Goal: Information Seeking & Learning: Learn about a topic

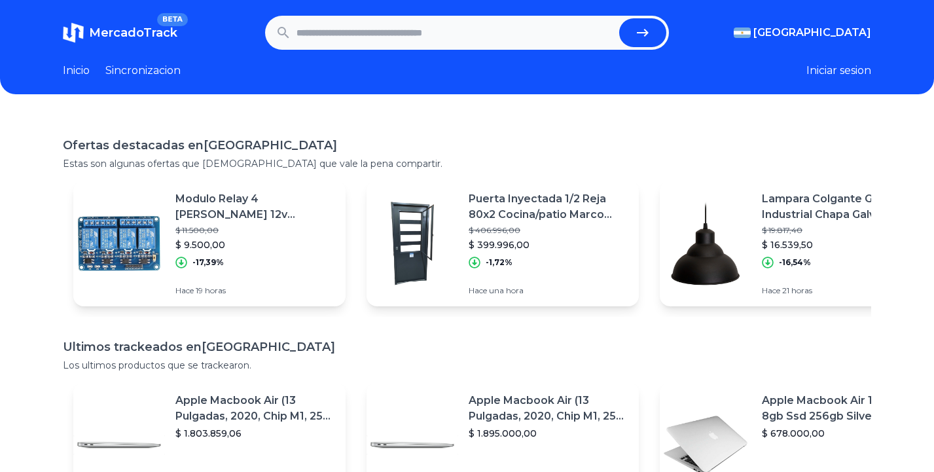
click at [306, 36] on input "text" at bounding box center [455, 32] width 318 height 29
type input "**********"
click at [619, 18] on button "submit" at bounding box center [642, 32] width 47 height 29
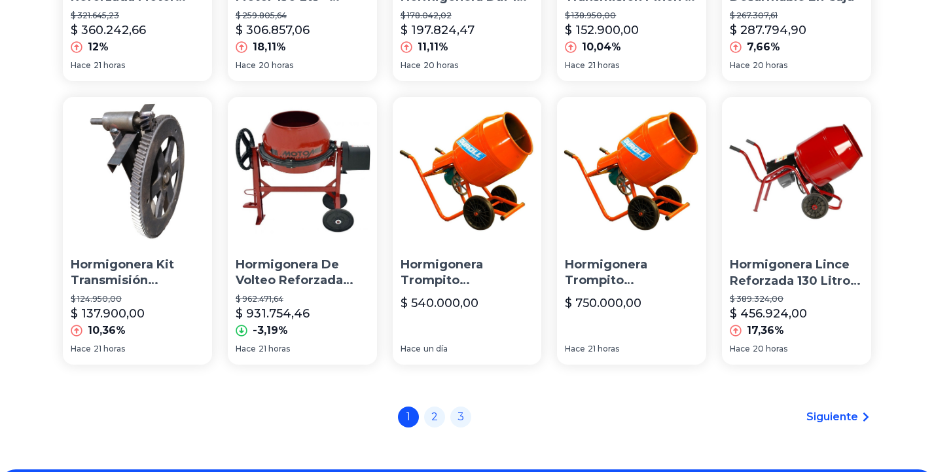
scroll to position [981, 0]
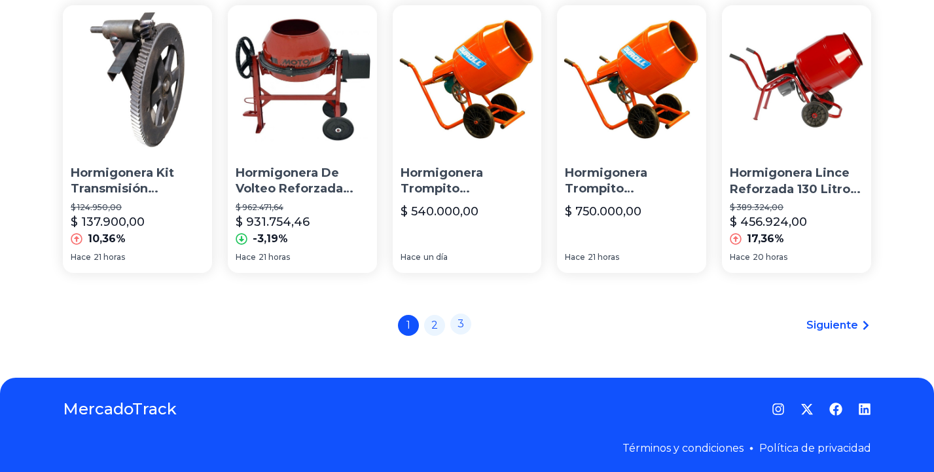
click at [465, 330] on link "3" at bounding box center [460, 323] width 21 height 21
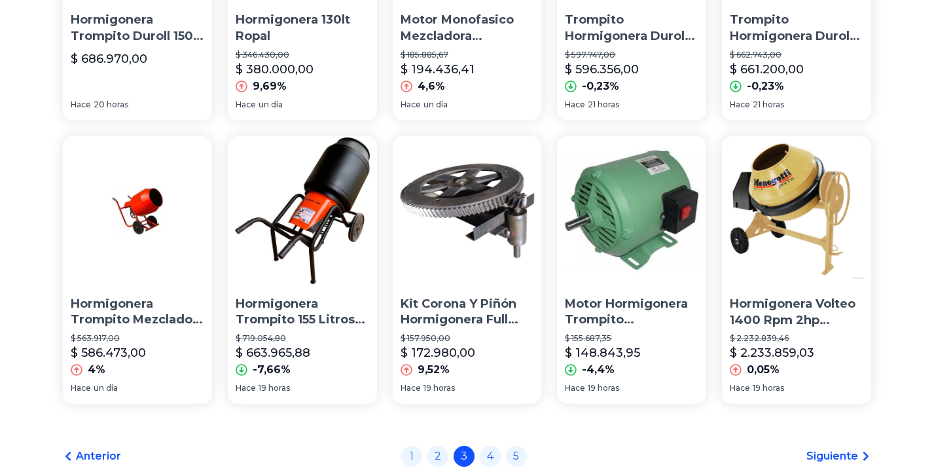
scroll to position [972, 0]
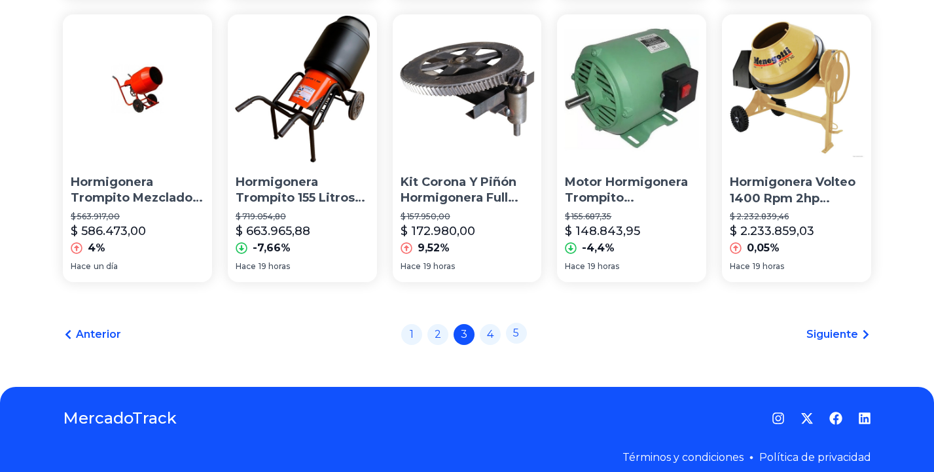
click at [522, 343] on link "5" at bounding box center [516, 333] width 21 height 21
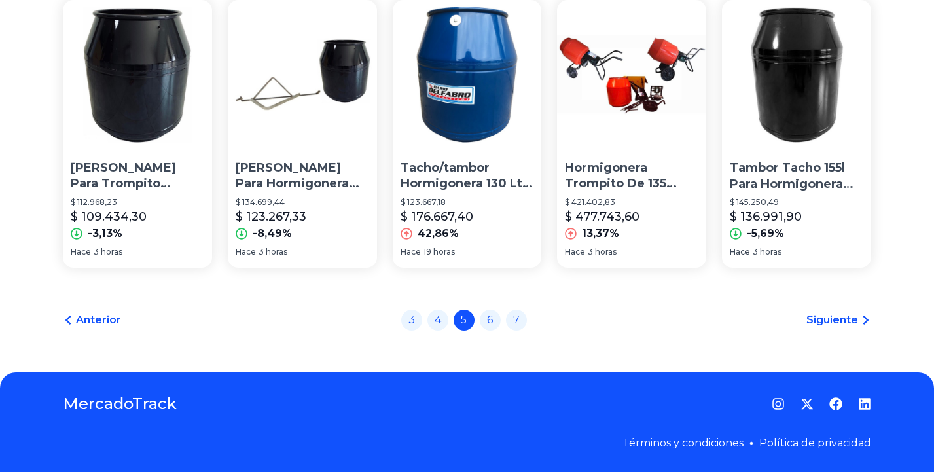
scroll to position [994, 0]
click at [523, 319] on link "7" at bounding box center [516, 318] width 21 height 21
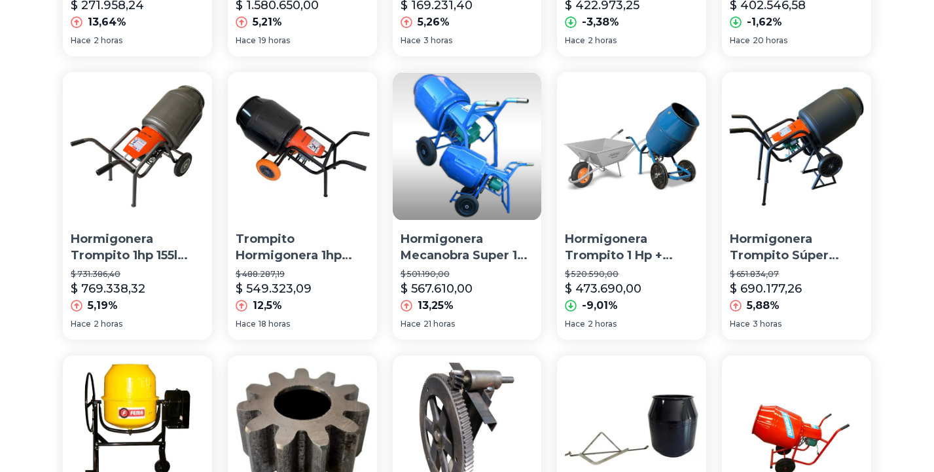
scroll to position [654, 0]
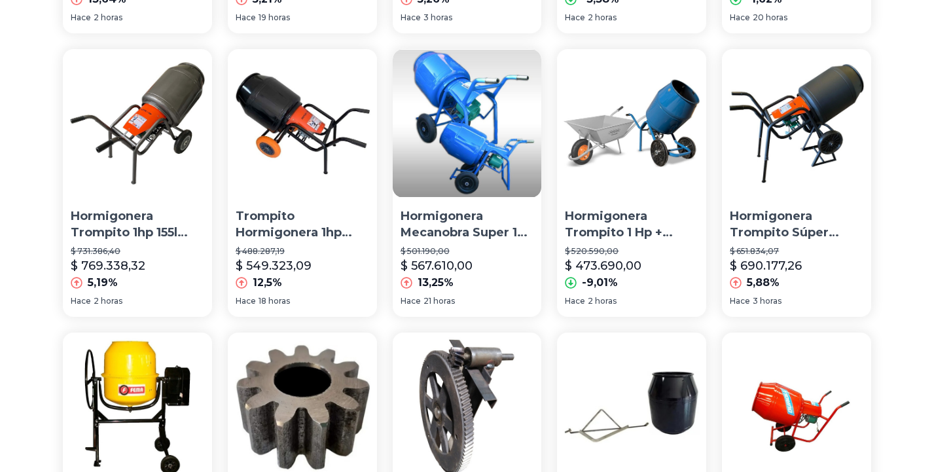
drag, startPoint x: 285, startPoint y: 123, endPoint x: 277, endPoint y: 120, distance: 7.9
click at [277, 120] on img at bounding box center [302, 123] width 149 height 149
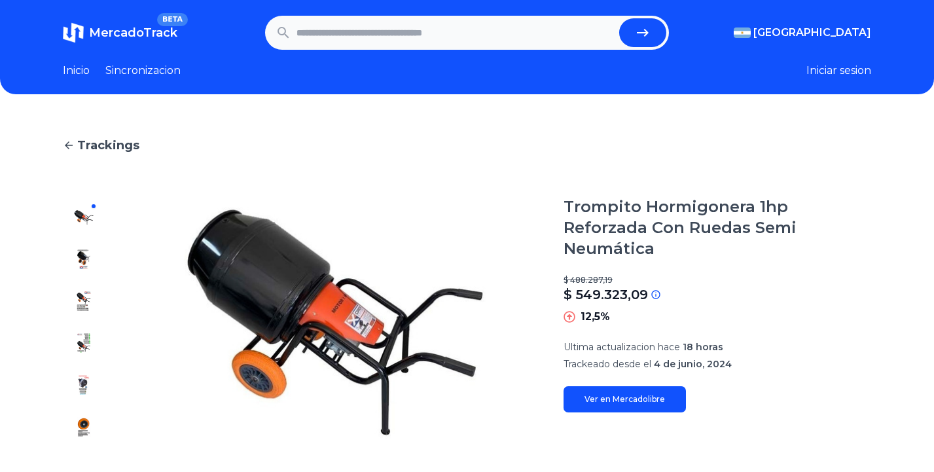
click at [72, 145] on icon at bounding box center [69, 145] width 12 height 12
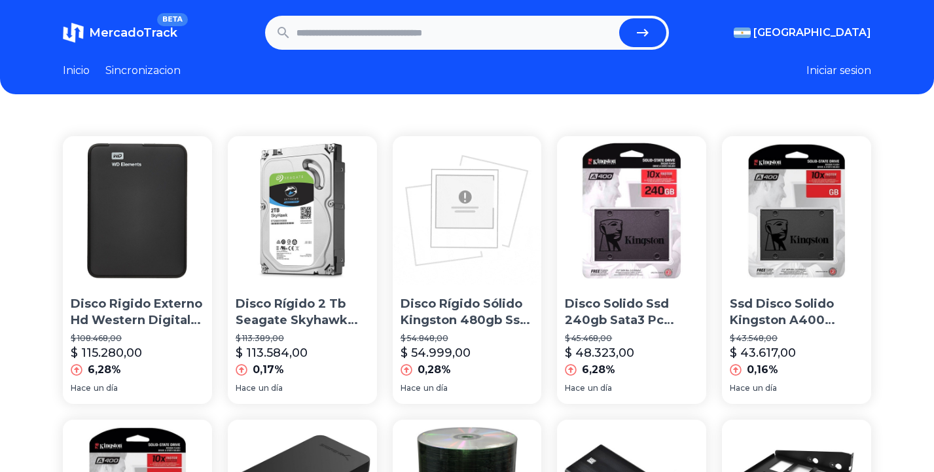
click at [662, 32] on button "submit" at bounding box center [642, 32] width 47 height 29
click at [325, 26] on input "text" at bounding box center [455, 32] width 318 height 29
type input "**********"
click at [619, 18] on button "submit" at bounding box center [642, 32] width 47 height 29
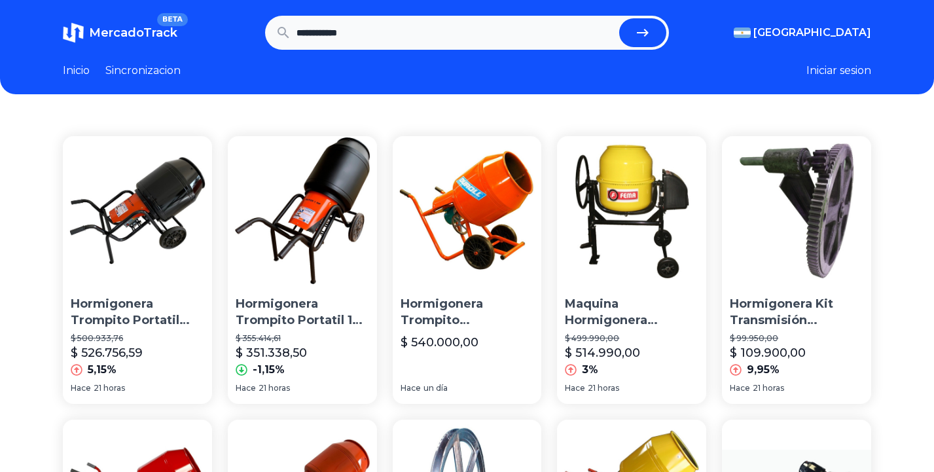
drag, startPoint x: 141, startPoint y: 211, endPoint x: 160, endPoint y: 190, distance: 28.7
click at [160, 190] on img at bounding box center [137, 210] width 149 height 149
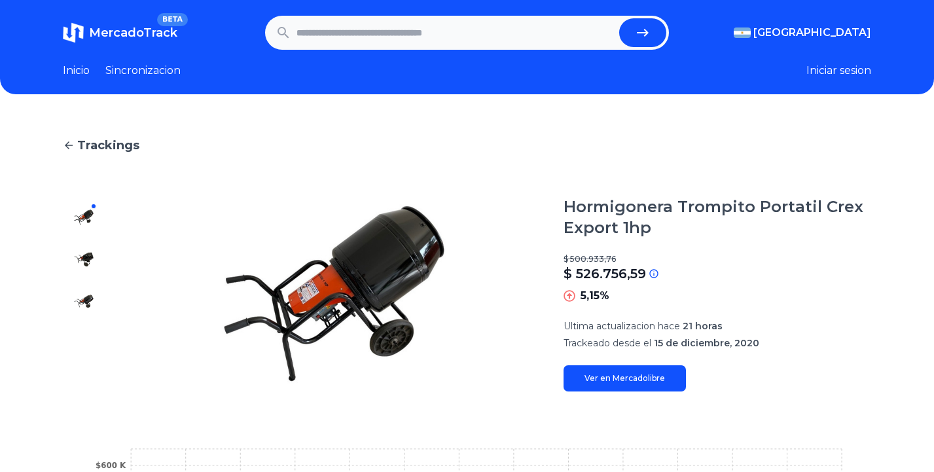
click at [88, 256] on img at bounding box center [83, 259] width 21 height 21
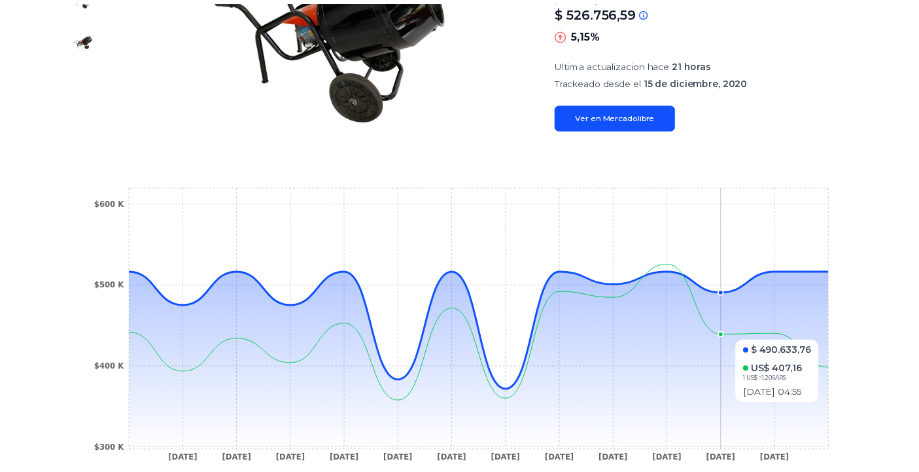
scroll to position [393, 0]
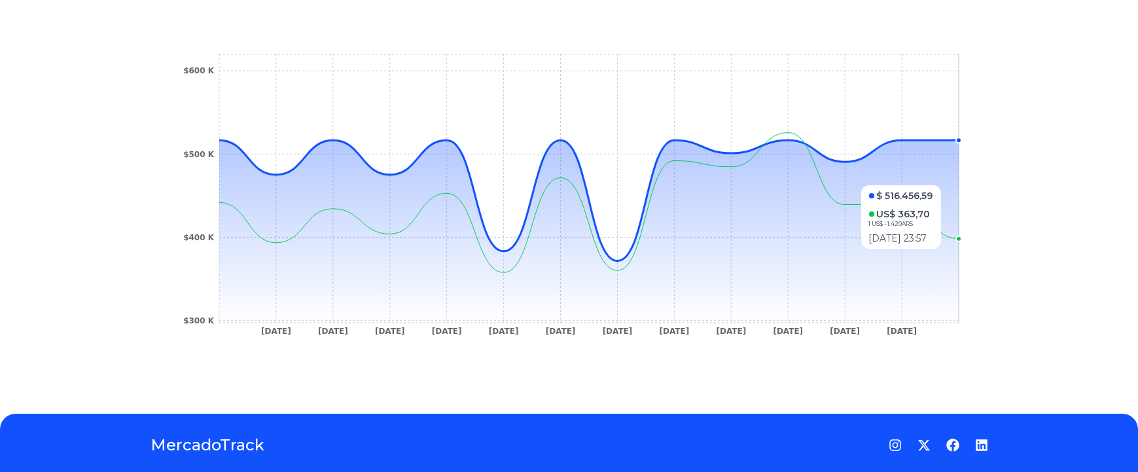
click at [933, 179] on icon at bounding box center [588, 231] width 739 height 183
drag, startPoint x: 939, startPoint y: 179, endPoint x: 943, endPoint y: 169, distance: 10.0
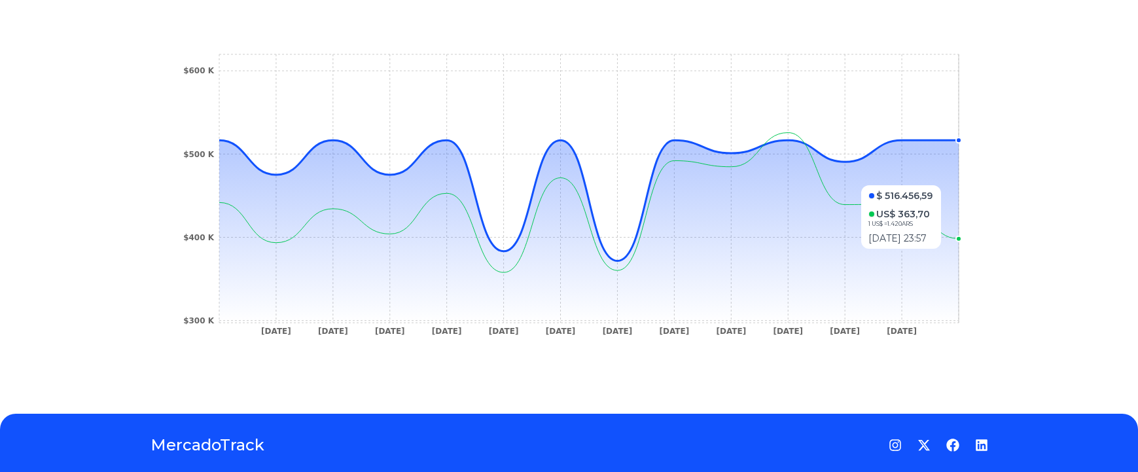
click at [933, 169] on icon at bounding box center [588, 231] width 739 height 183
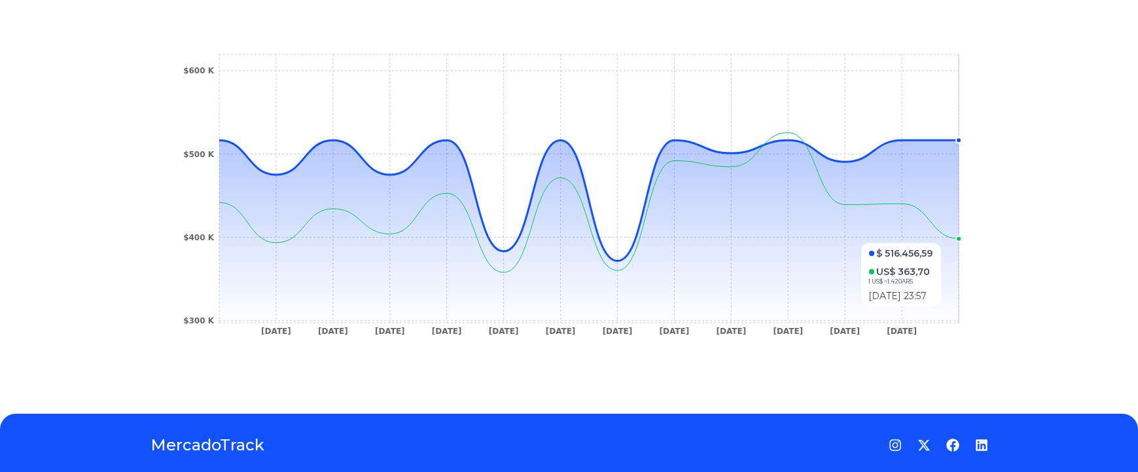
click at [933, 236] on icon at bounding box center [588, 231] width 739 height 183
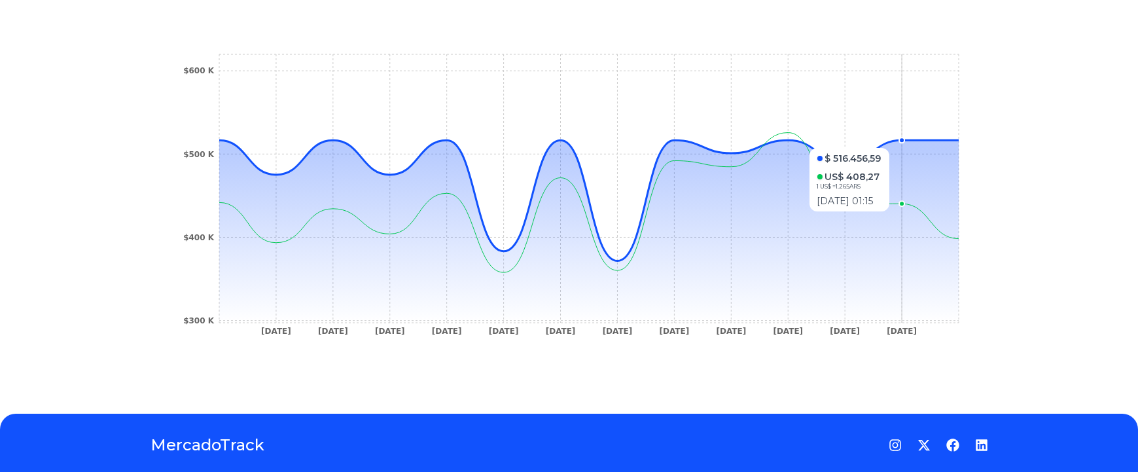
click at [904, 141] on circle at bounding box center [901, 139] width 5 height 5
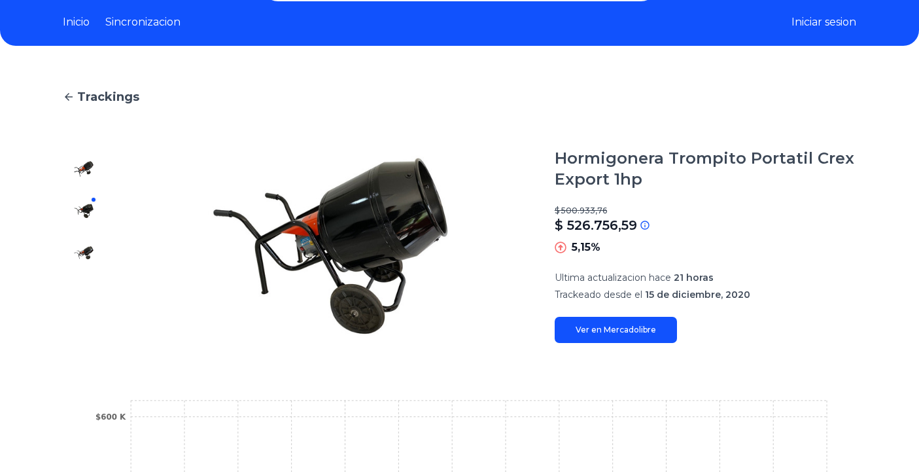
scroll to position [0, 0]
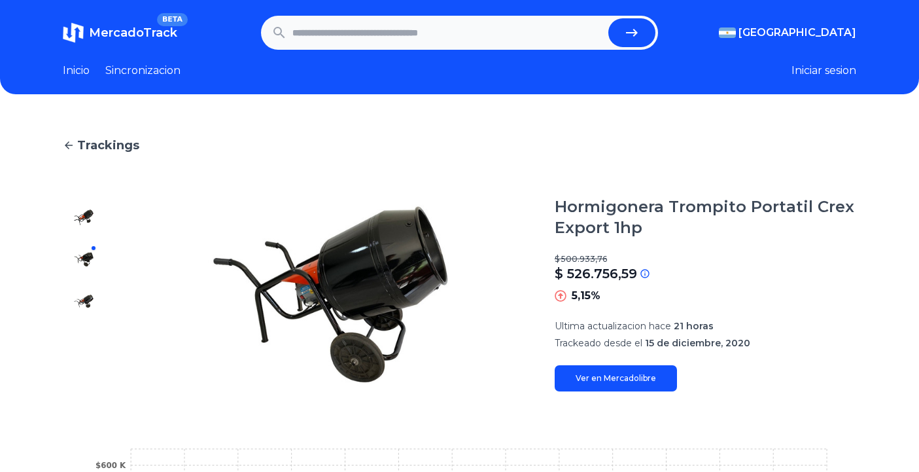
type input "**********"
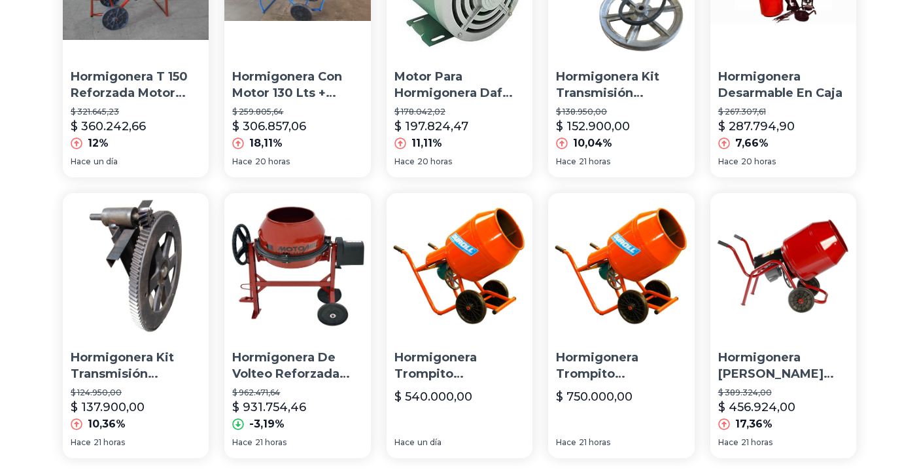
scroll to position [851, 0]
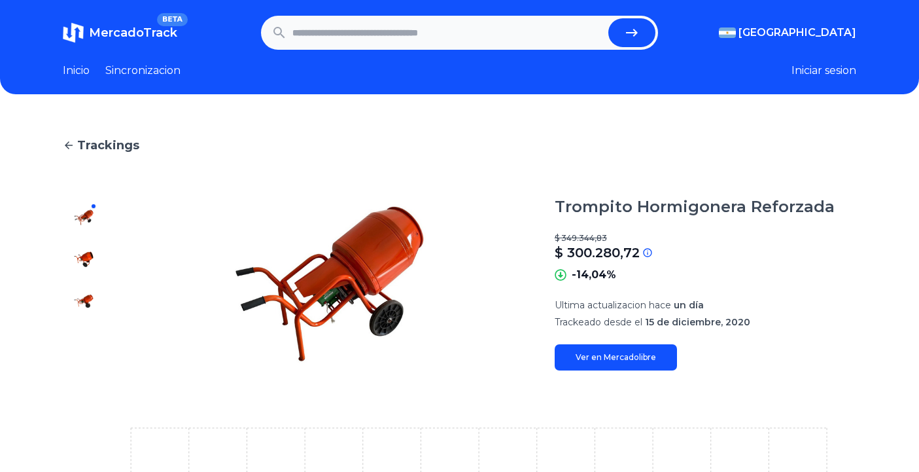
click at [566, 275] on icon at bounding box center [560, 274] width 11 height 11
click at [567, 273] on icon at bounding box center [561, 275] width 12 height 12
click at [406, 131] on div "Trackings Trompito Hormigonera Reforzada $ 349.344,83 $ 300.280,72 Si el precio…" at bounding box center [459, 439] width 919 height 649
click at [618, 357] on link "Ver en Mercadolibre" at bounding box center [616, 357] width 122 height 26
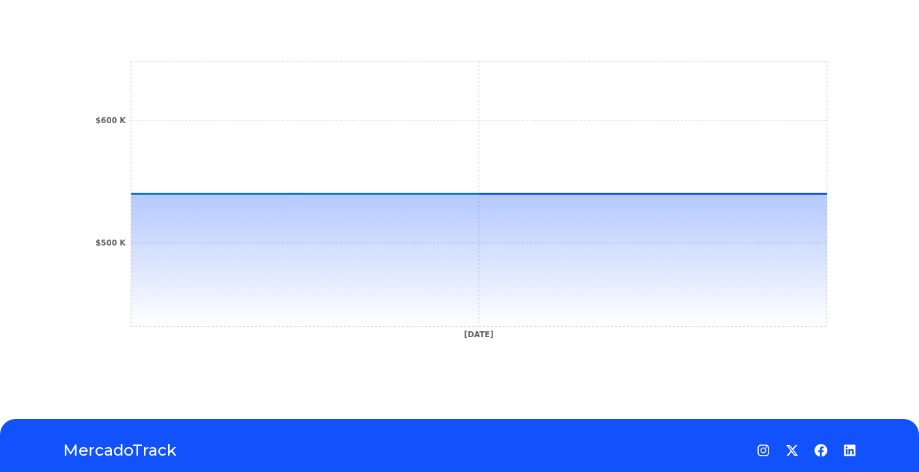
scroll to position [458, 0]
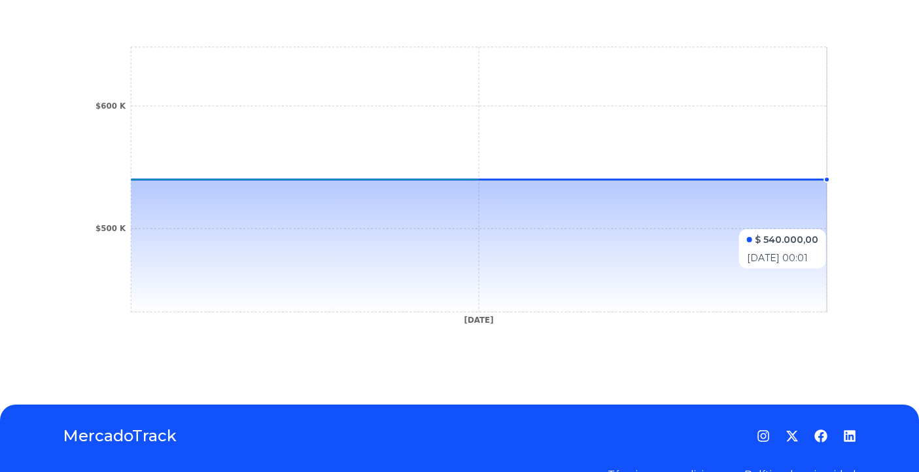
click at [822, 222] on icon at bounding box center [479, 245] width 696 height 132
click at [822, 217] on icon at bounding box center [479, 245] width 696 height 132
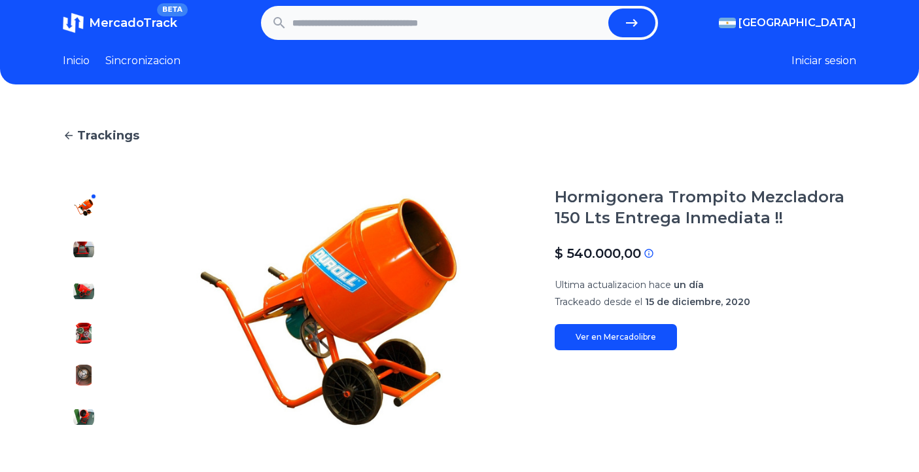
scroll to position [0, 0]
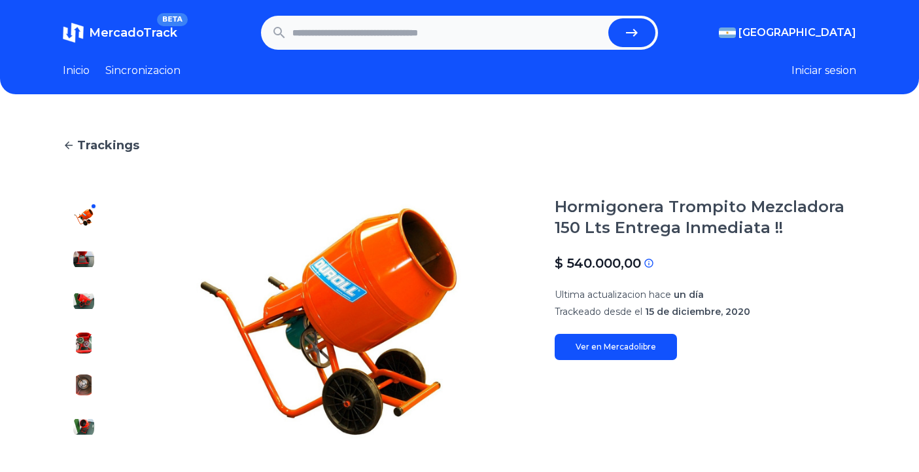
click at [612, 347] on link "Ver en Mercadolibre" at bounding box center [616, 347] width 122 height 26
